Goal: Task Accomplishment & Management: Use online tool/utility

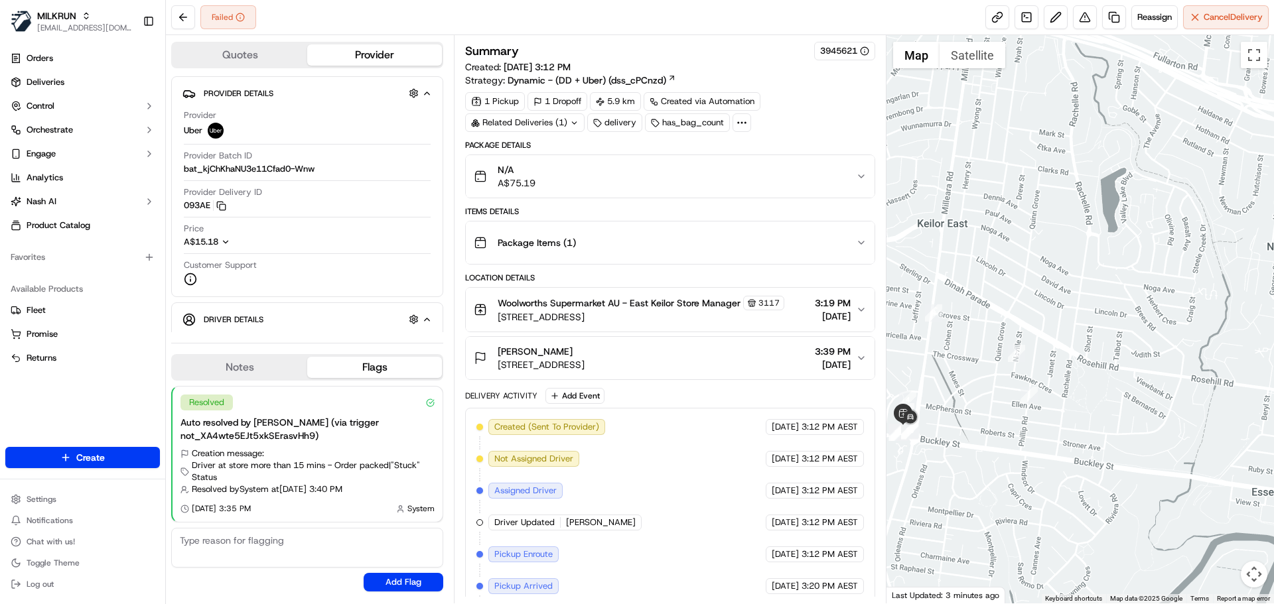
scroll to position [136, 0]
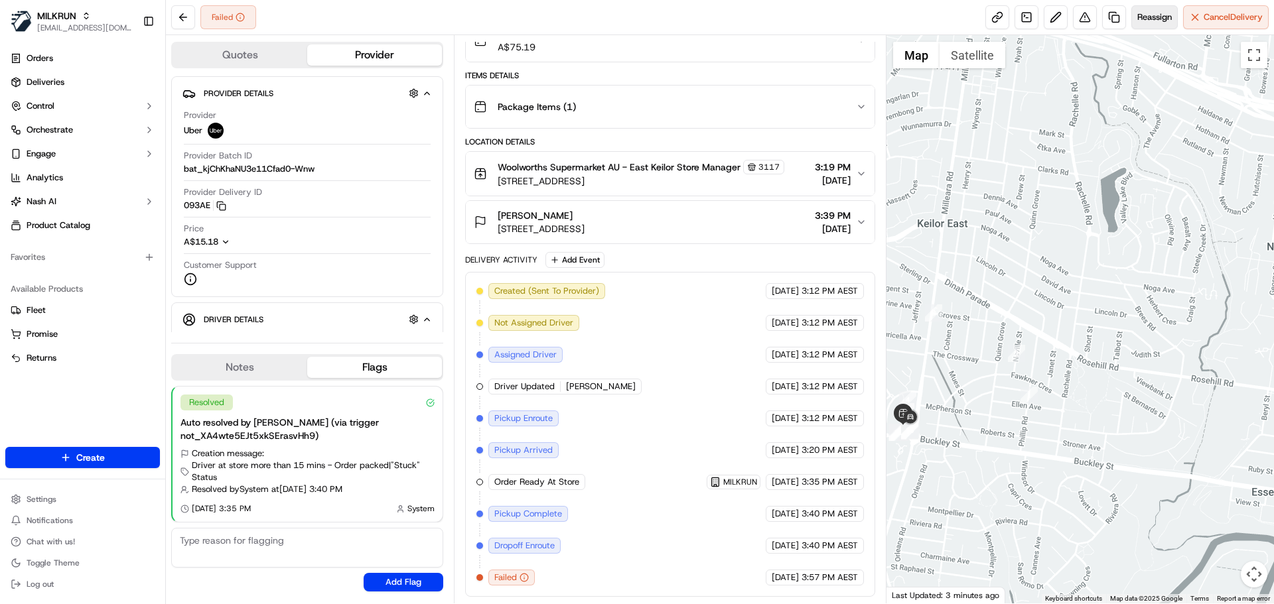
click at [1157, 9] on button "Reassign" at bounding box center [1154, 17] width 46 height 24
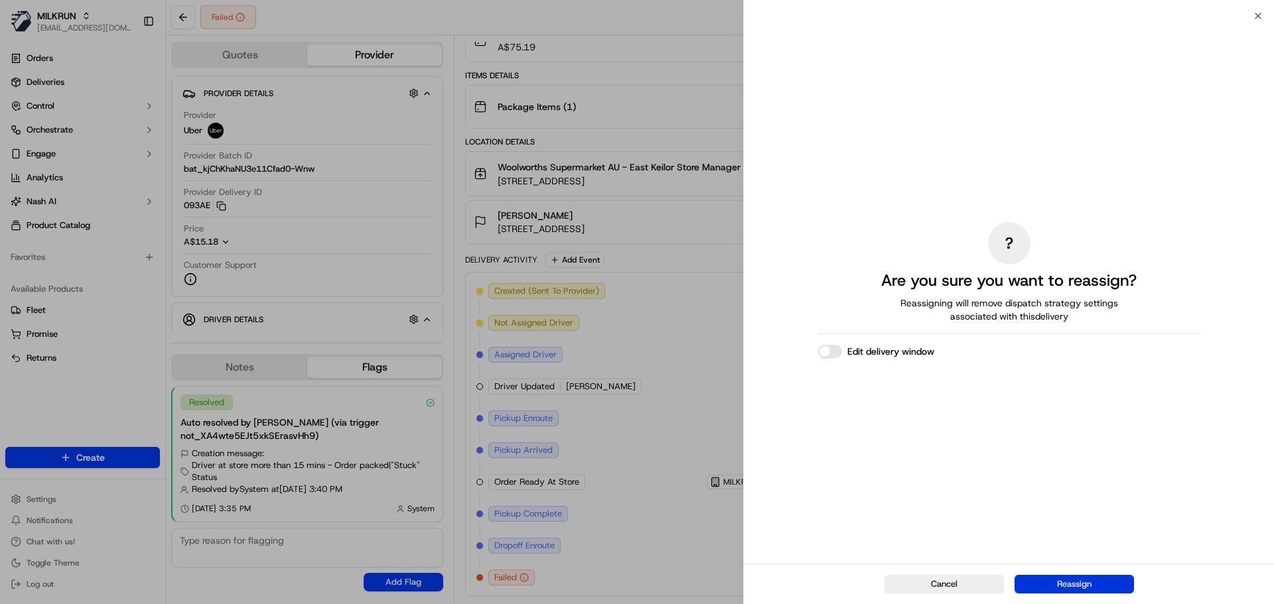
click at [1077, 585] on button "Reassign" at bounding box center [1073, 584] width 119 height 19
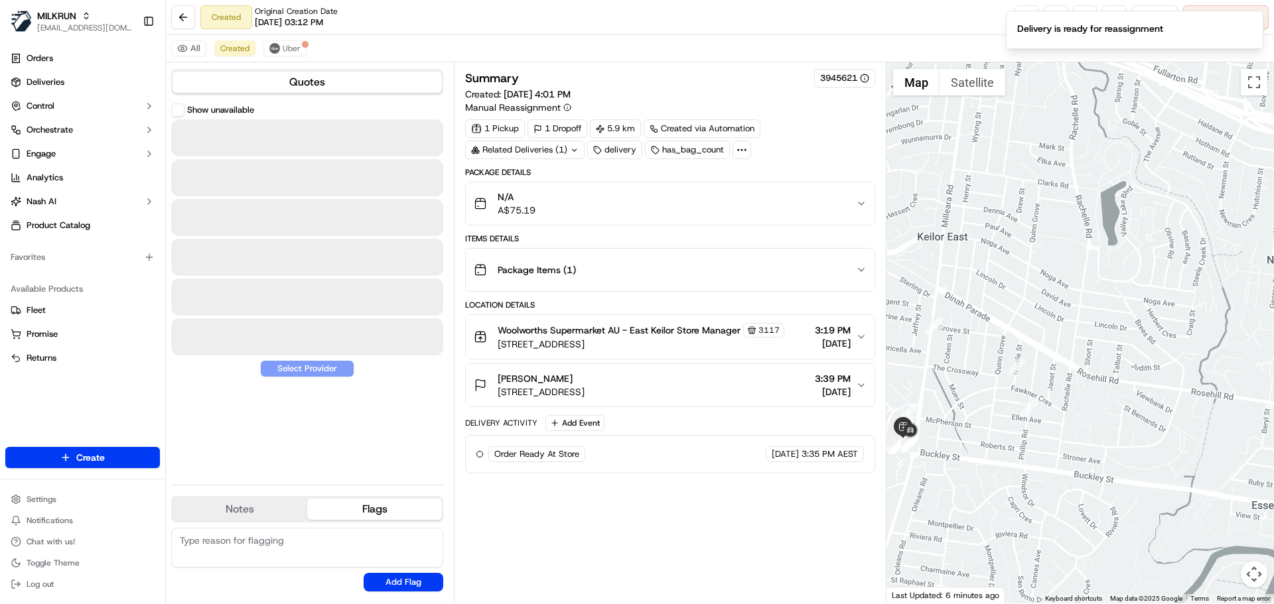
scroll to position [0, 0]
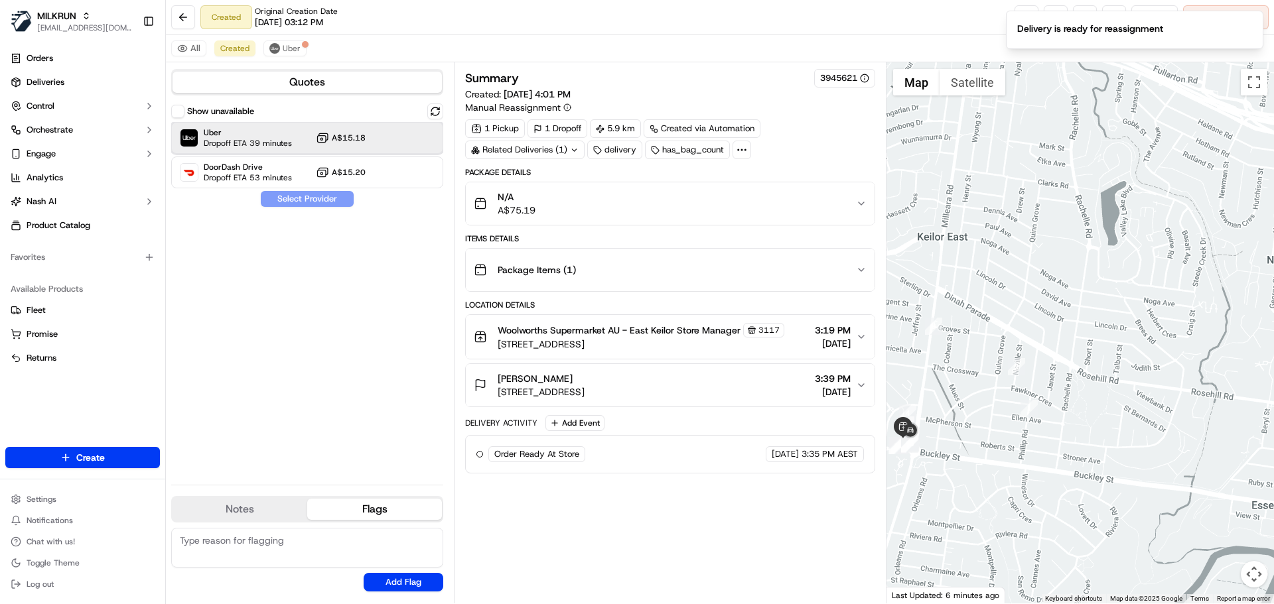
click at [271, 131] on span "Uber" at bounding box center [248, 132] width 88 height 11
click at [309, 196] on button "Assign Provider" at bounding box center [307, 199] width 94 height 16
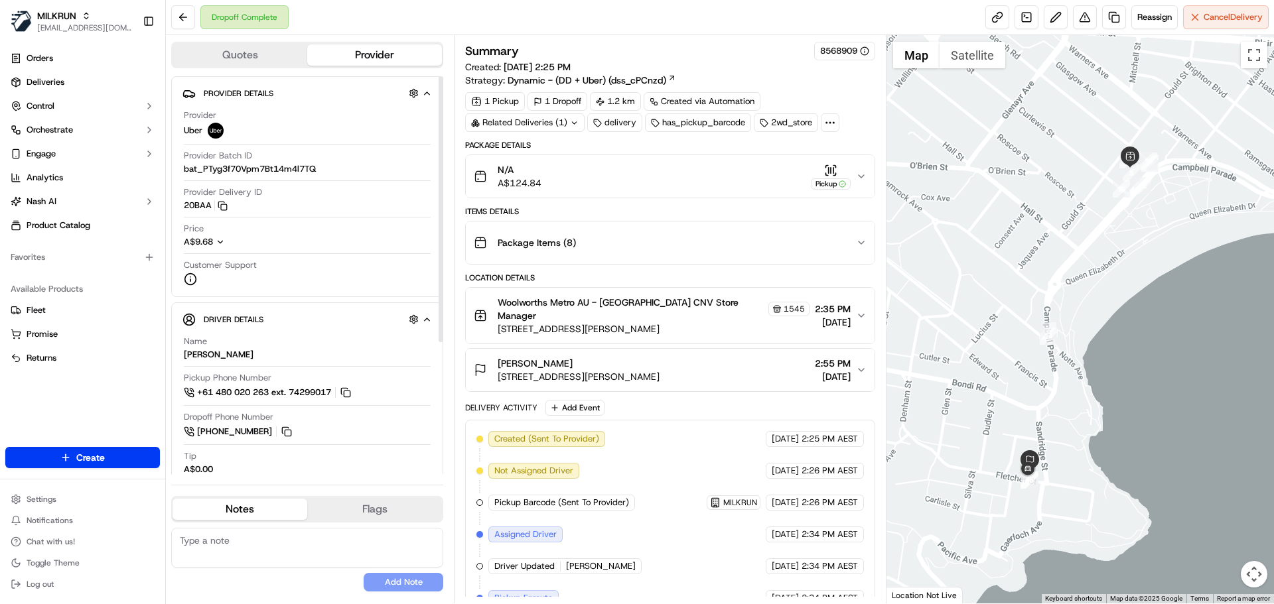
scroll to position [295, 0]
